Goal: Task Accomplishment & Management: Manage account settings

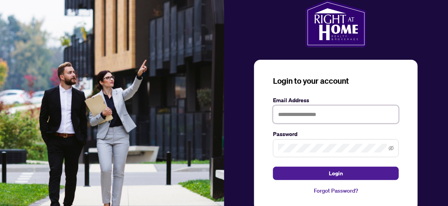
click at [326, 117] on input "text" at bounding box center [336, 114] width 126 height 18
type input "**********"
click at [301, 141] on span at bounding box center [336, 148] width 126 height 18
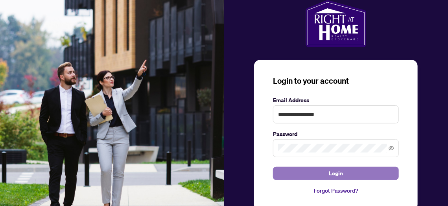
click at [342, 170] on span "Login" at bounding box center [336, 173] width 14 height 13
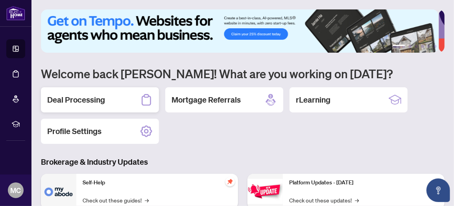
click at [72, 96] on h2 "Deal Processing" at bounding box center [76, 99] width 58 height 11
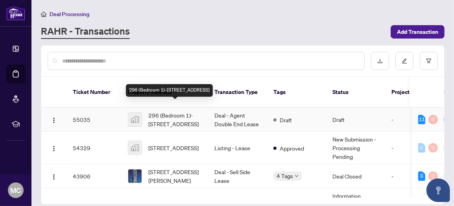
click at [156, 111] on span "296 (Bedroom 1)-[STREET_ADDRESS]" at bounding box center [174, 119] width 53 height 17
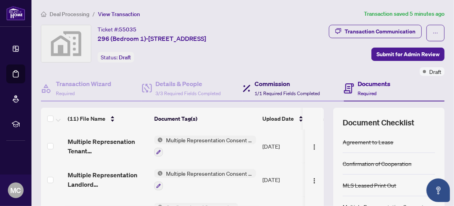
click at [258, 91] on span "1/1 Required Fields Completed" at bounding box center [286, 93] width 65 height 6
